Goal: Information Seeking & Learning: Stay updated

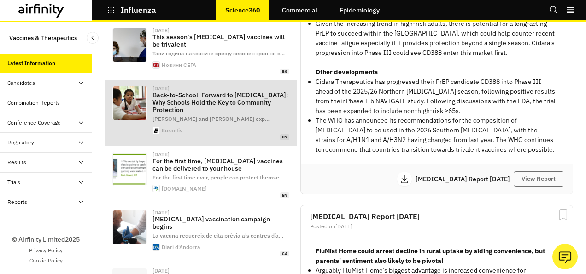
scroll to position [167, 0]
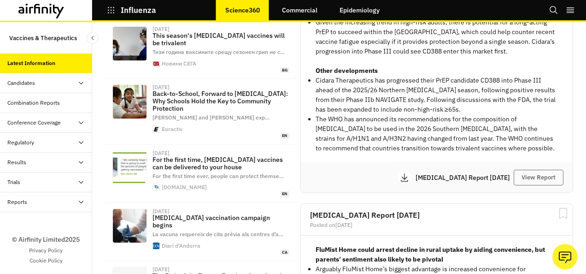
click at [50, 200] on div "Reports" at bounding box center [49, 202] width 85 height 8
click at [31, 221] on div "Reports" at bounding box center [25, 222] width 20 height 8
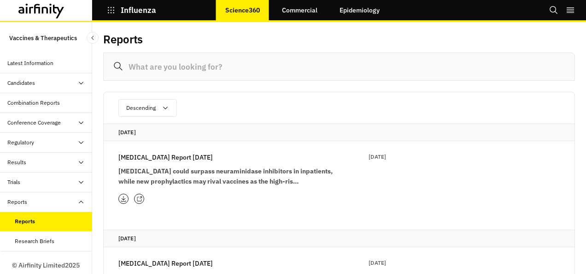
click at [143, 198] on div at bounding box center [139, 199] width 10 height 10
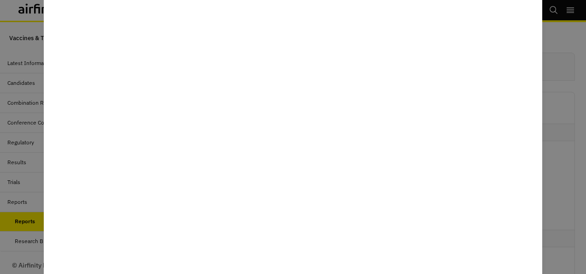
click at [572, 63] on div at bounding box center [293, 137] width 586 height 274
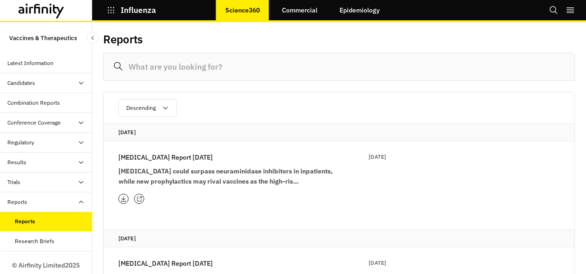
click at [24, 62] on div "Latest Information" at bounding box center [30, 63] width 46 height 8
